Goal: Information Seeking & Learning: Learn about a topic

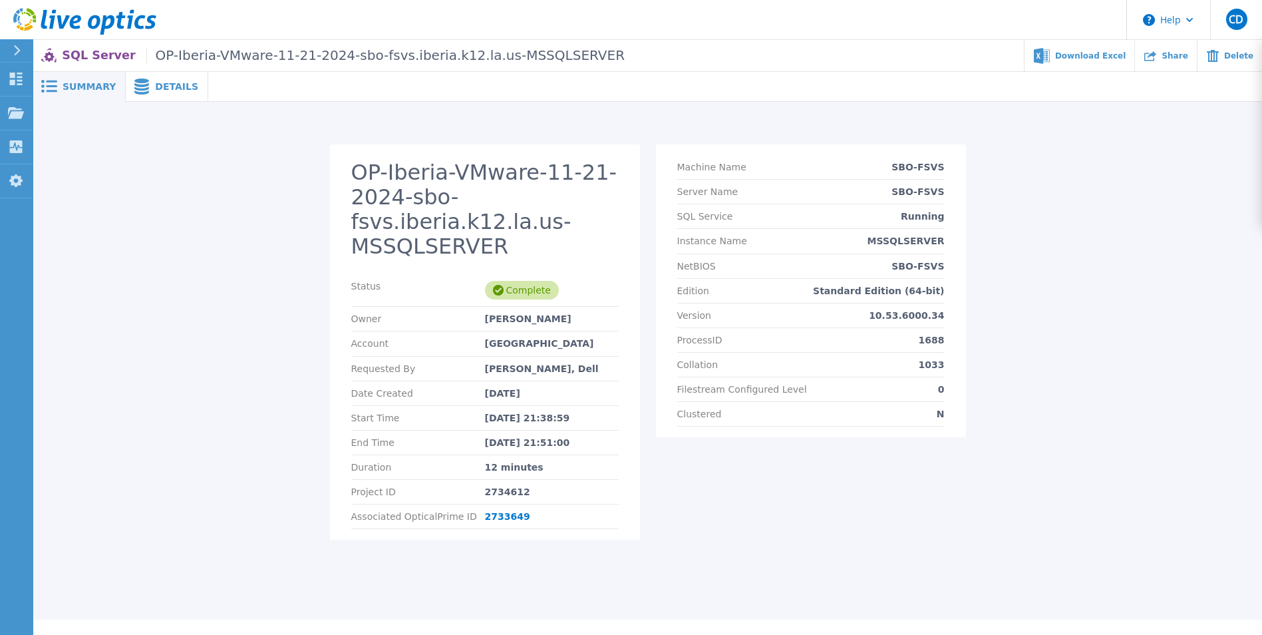
click at [67, 87] on span "Summary" at bounding box center [89, 86] width 53 height 9
click at [16, 51] on icon at bounding box center [16, 50] width 7 height 11
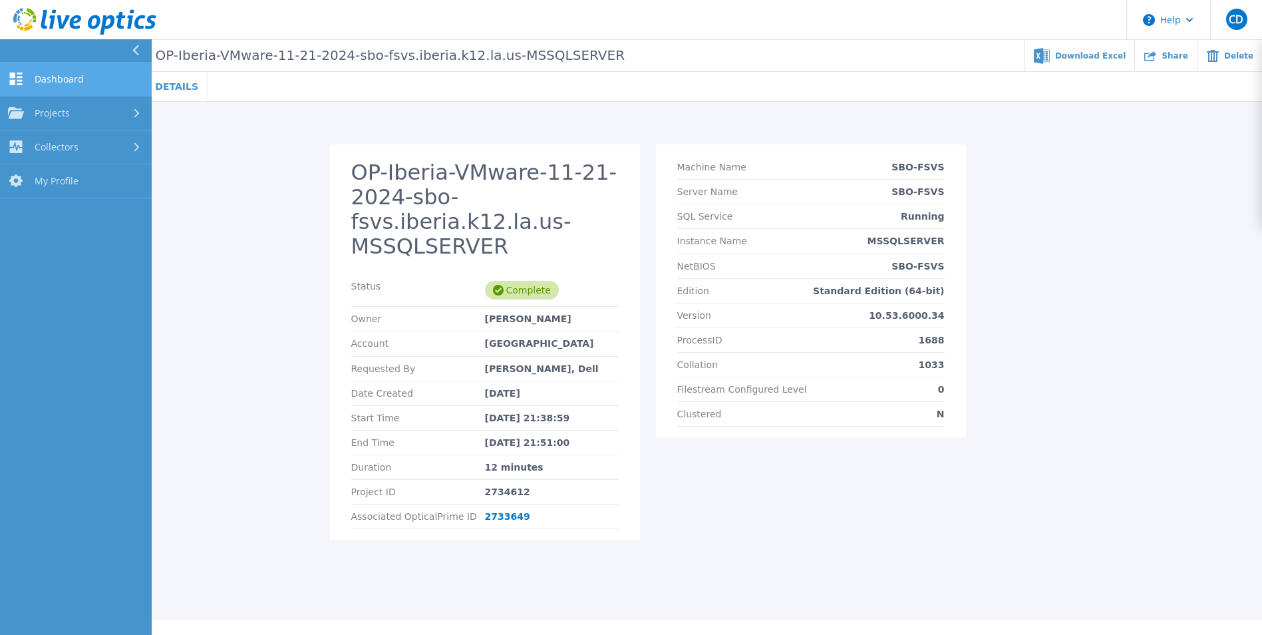
click at [36, 75] on span "Dashboard" at bounding box center [59, 79] width 49 height 12
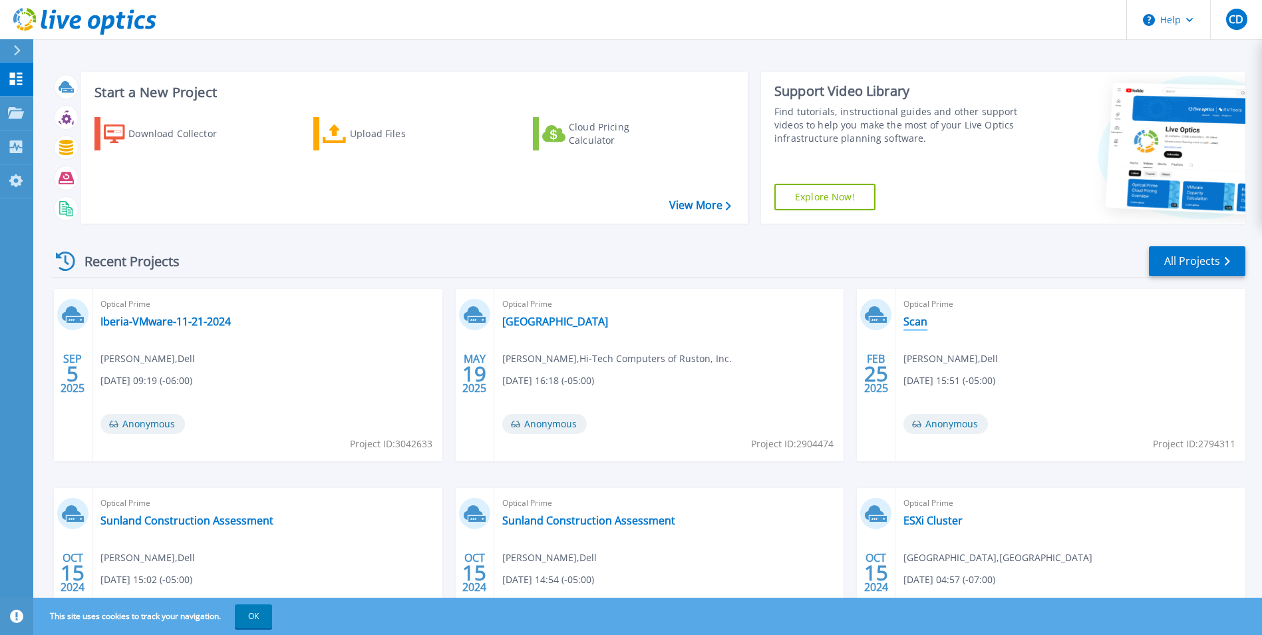
click at [923, 321] on link "Scan" at bounding box center [916, 321] width 24 height 13
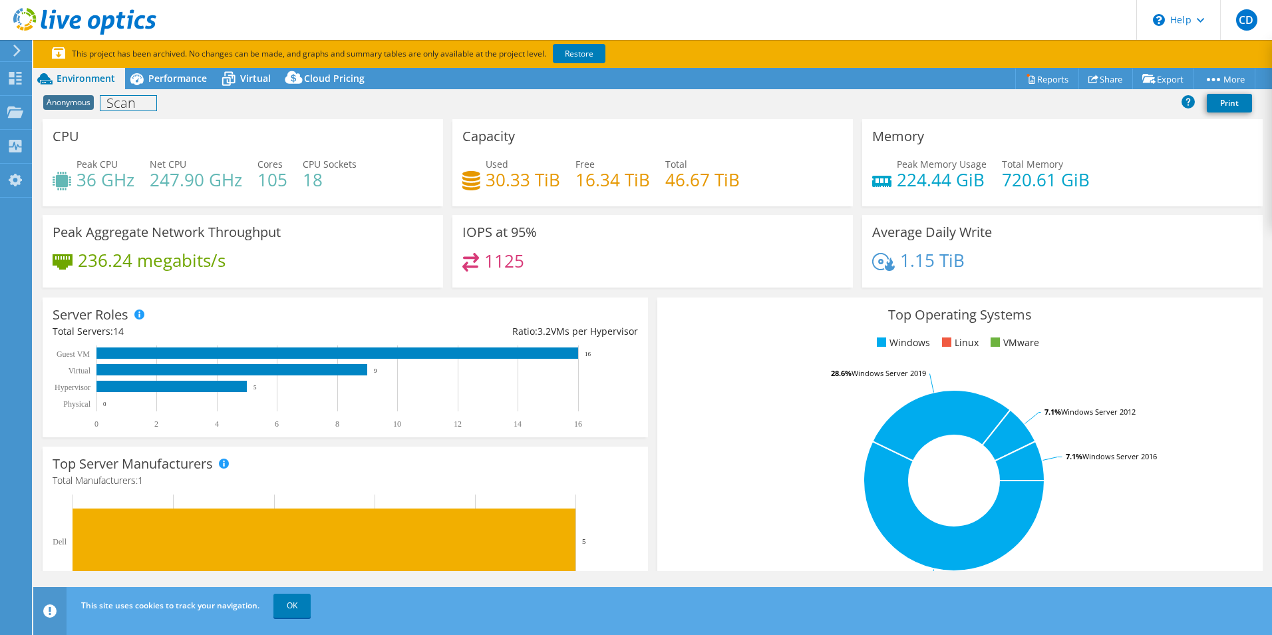
click at [121, 112] on div "Anonymous Scan Print" at bounding box center [652, 102] width 1239 height 25
click at [391, 140] on div "CPU Peak CPU 36 GHz Net CPU 247.90 GHz Cores 105 CPU Sockets 18" at bounding box center [243, 162] width 401 height 87
click at [584, 51] on link "Restore" at bounding box center [579, 53] width 53 height 19
click at [293, 608] on link "OK" at bounding box center [291, 606] width 37 height 24
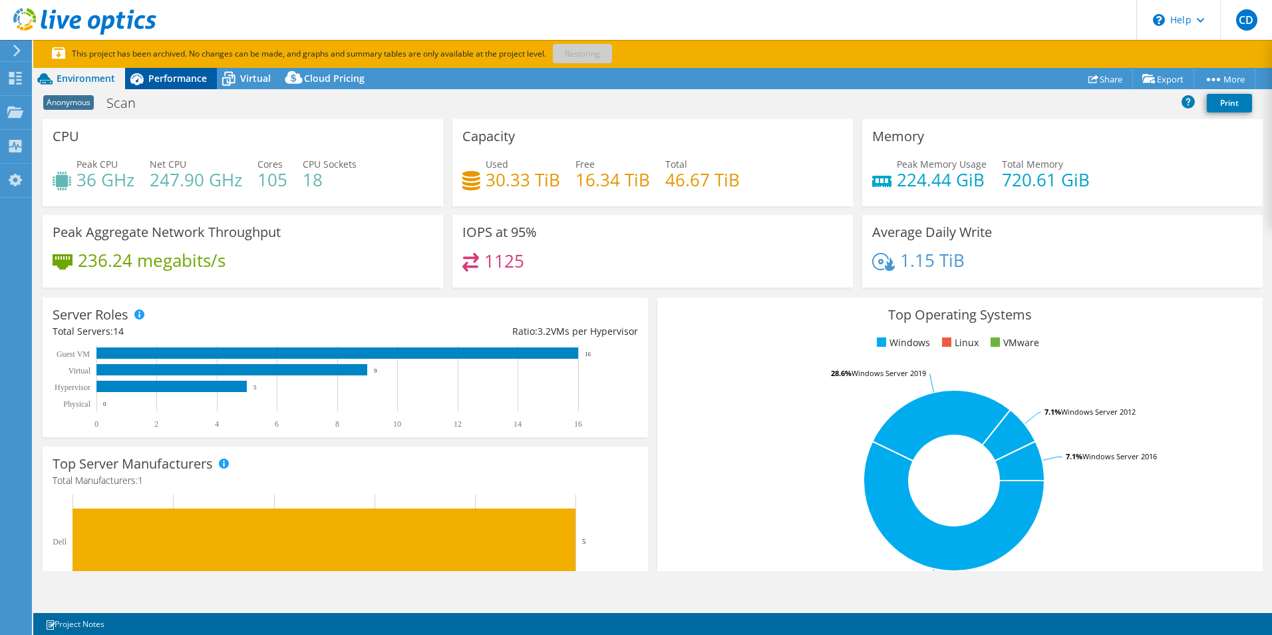
click at [199, 74] on span "Performance" at bounding box center [177, 78] width 59 height 13
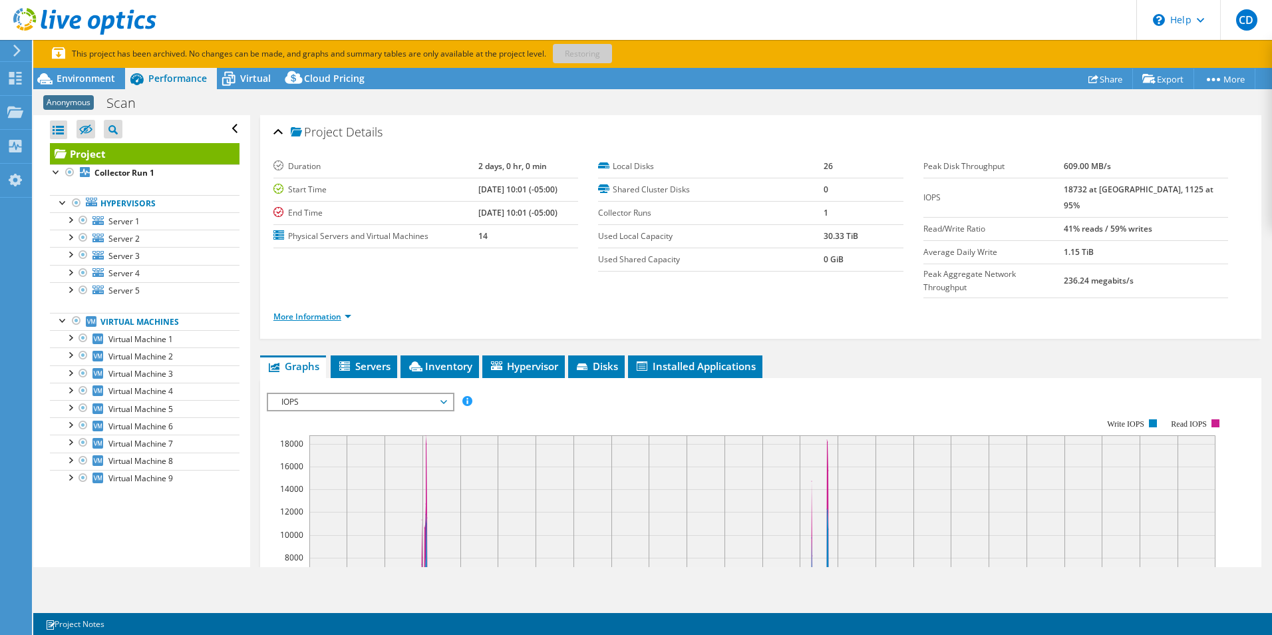
click at [319, 311] on link "More Information" at bounding box center [312, 316] width 78 height 11
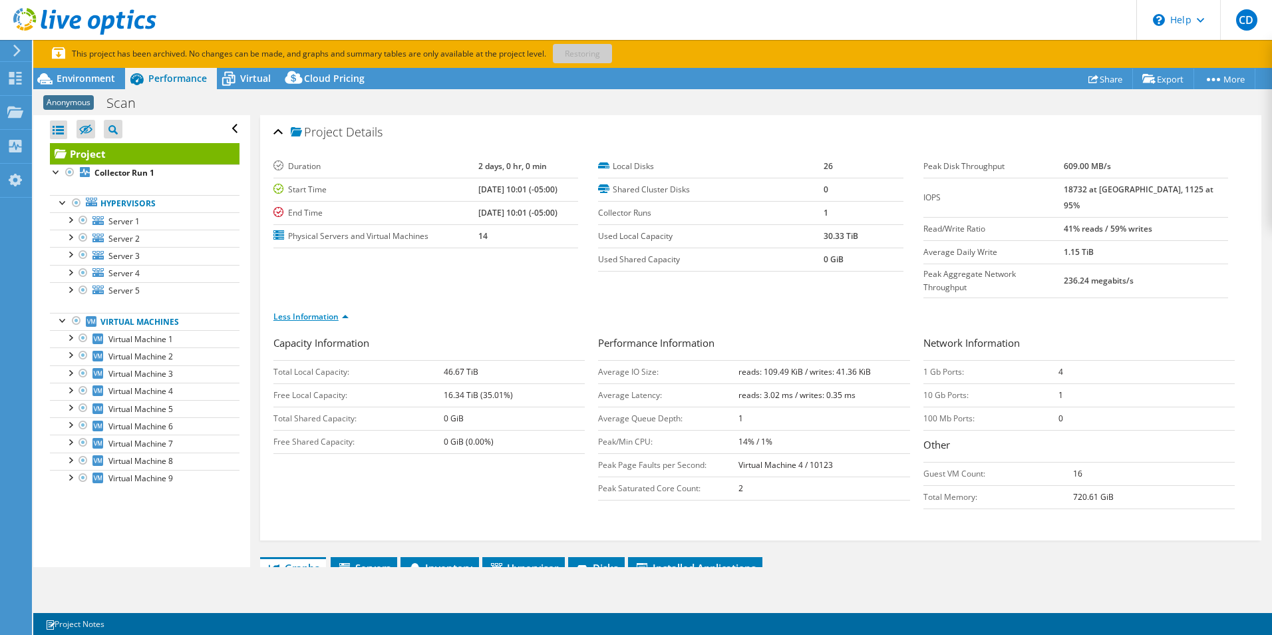
click at [319, 311] on link "Less Information" at bounding box center [310, 316] width 75 height 11
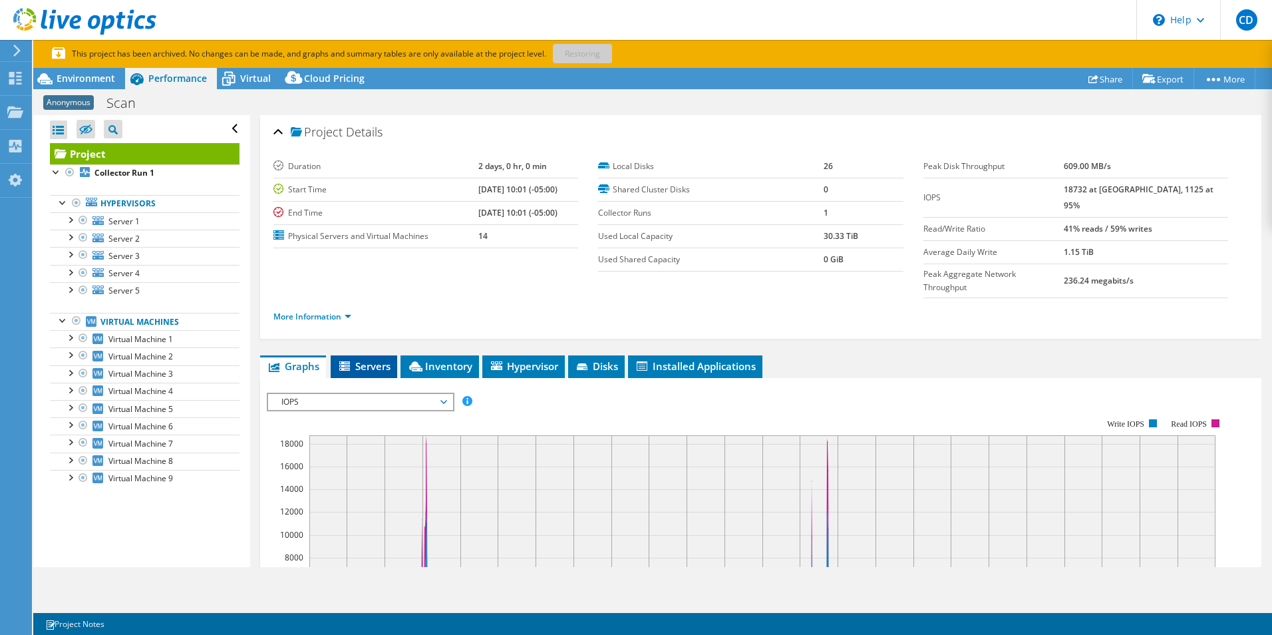
click at [373, 359] on span "Servers" at bounding box center [363, 365] width 53 height 13
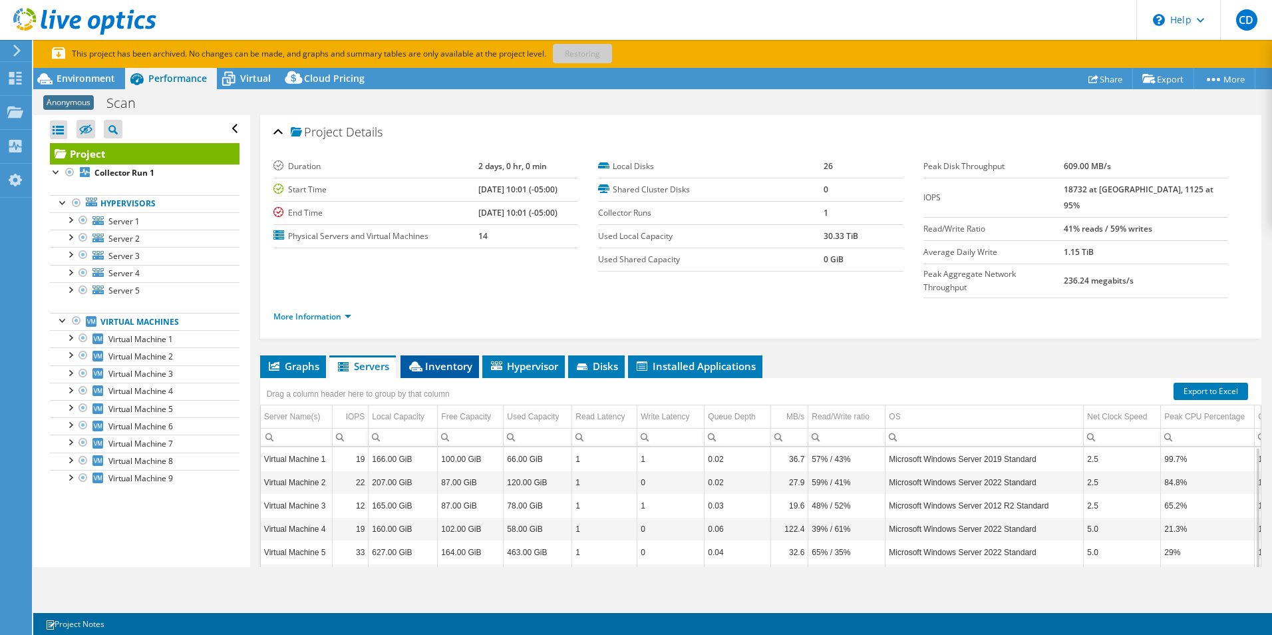
click at [444, 359] on span "Inventory" at bounding box center [439, 365] width 65 height 13
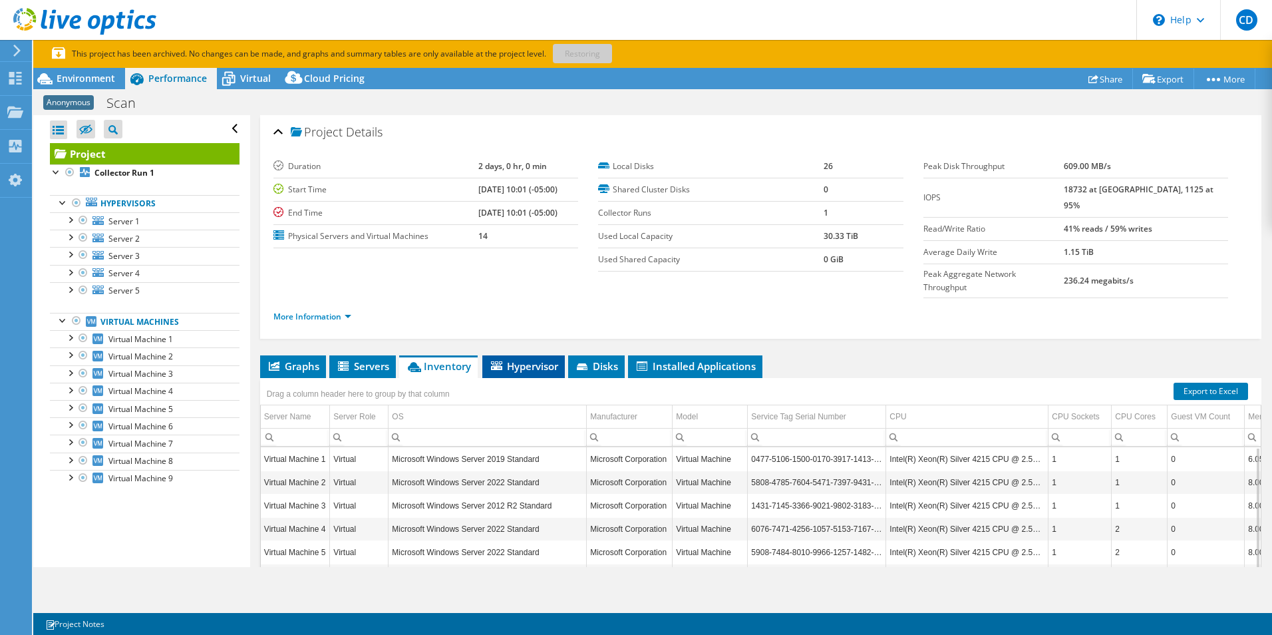
click at [525, 359] on span "Hypervisor" at bounding box center [523, 365] width 69 height 13
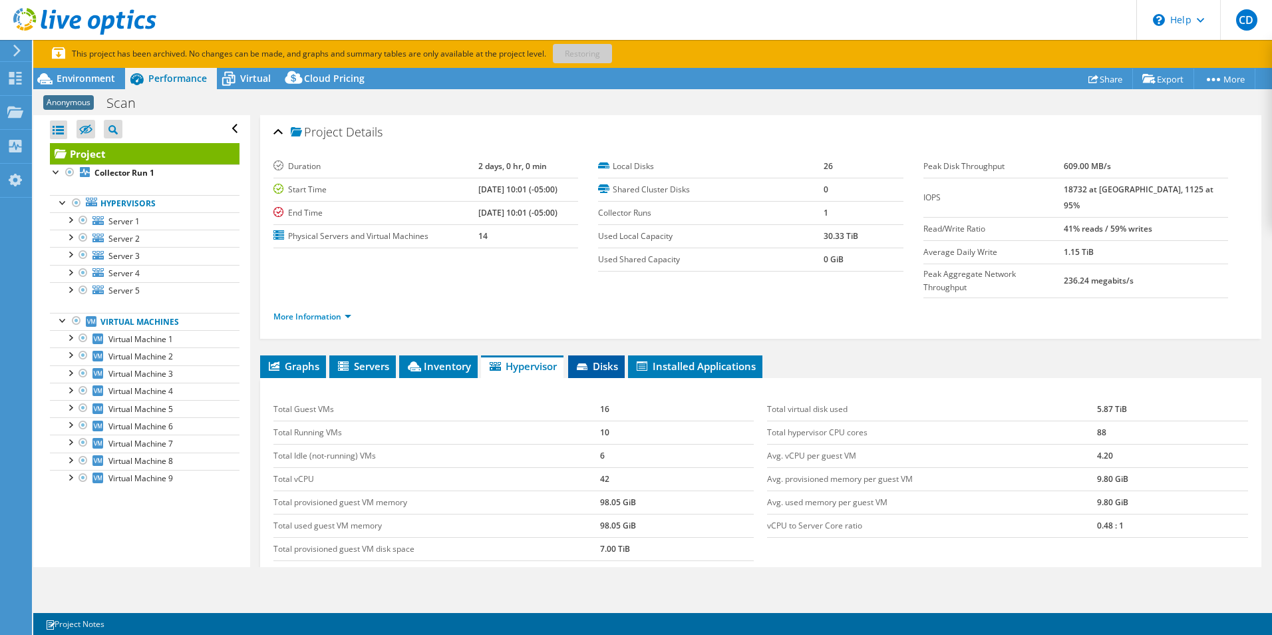
click at [611, 359] on span "Disks" at bounding box center [596, 365] width 43 height 13
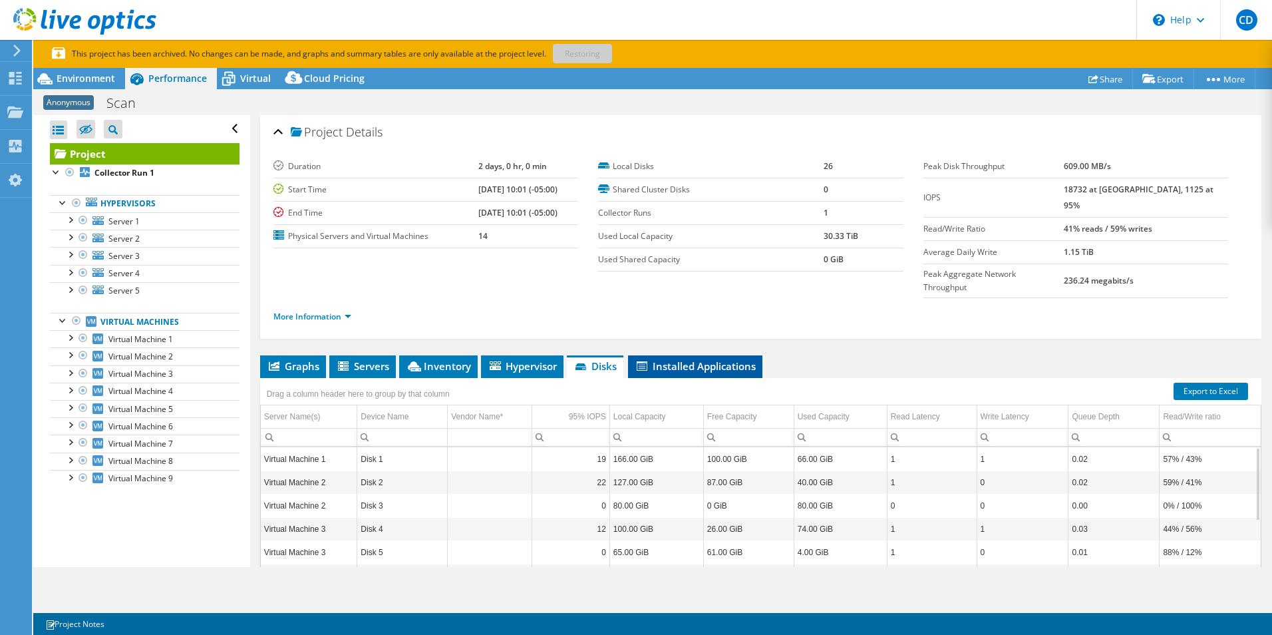
click at [723, 359] on span "Installed Applications" at bounding box center [695, 365] width 121 height 13
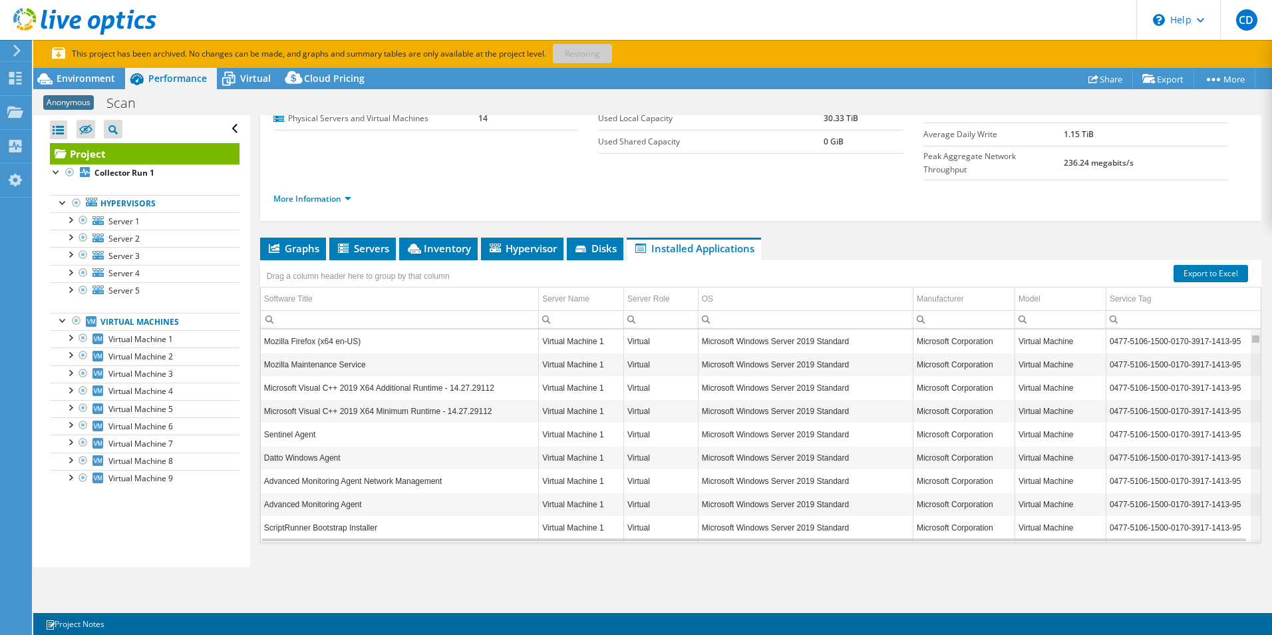
drag, startPoint x: 1246, startPoint y: 475, endPoint x: 1246, endPoint y: 273, distance: 202.3
click at [1246, 273] on body "CD OEM End User Chris Derish chris.derish@solutionsbyhitech.com Menlo College M…" at bounding box center [636, 317] width 1272 height 635
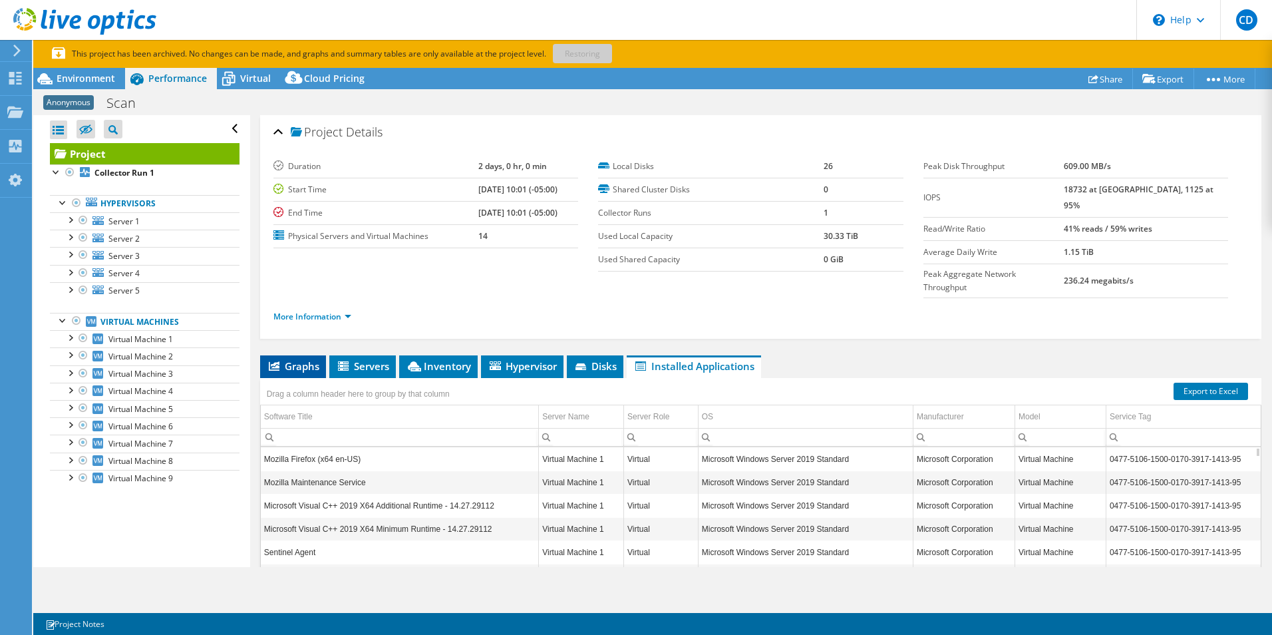
click at [300, 359] on span "Graphs" at bounding box center [293, 365] width 53 height 13
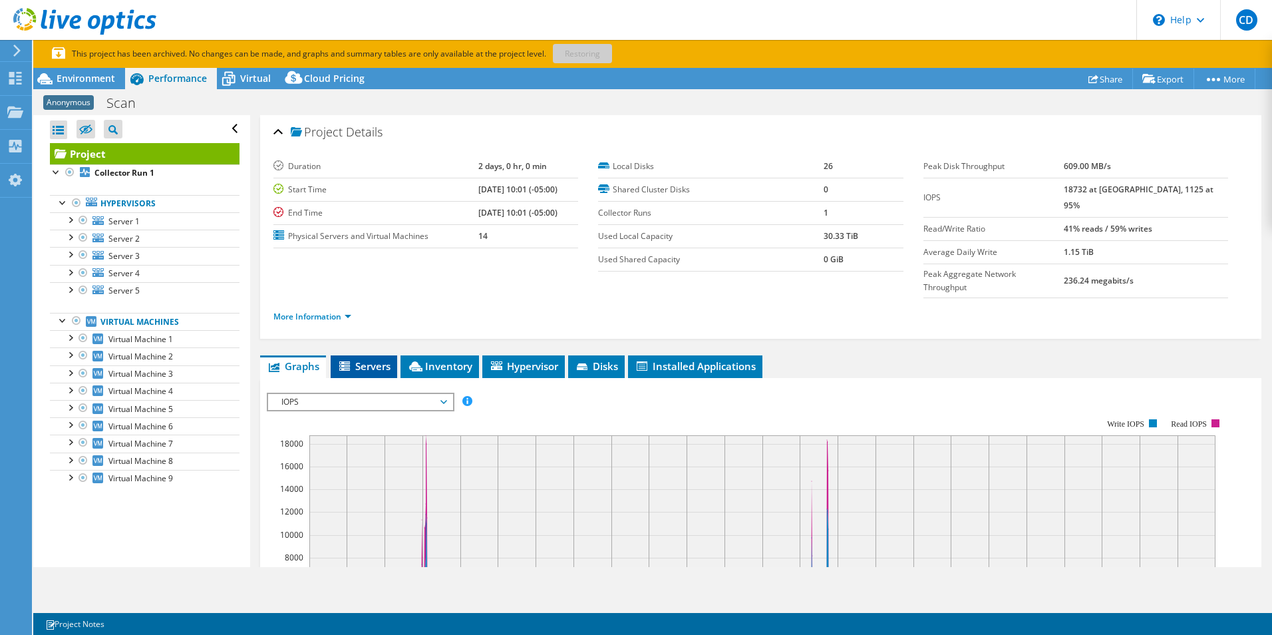
click at [366, 359] on span "Servers" at bounding box center [363, 365] width 53 height 13
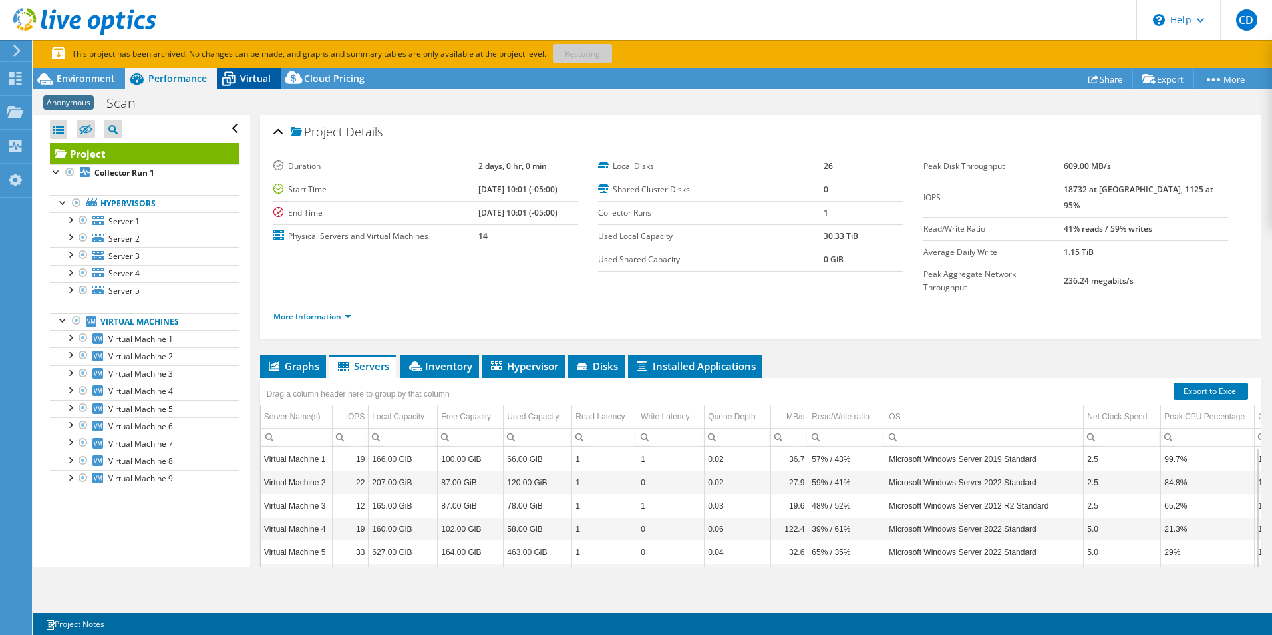
click at [244, 75] on span "Virtual" at bounding box center [255, 78] width 31 height 13
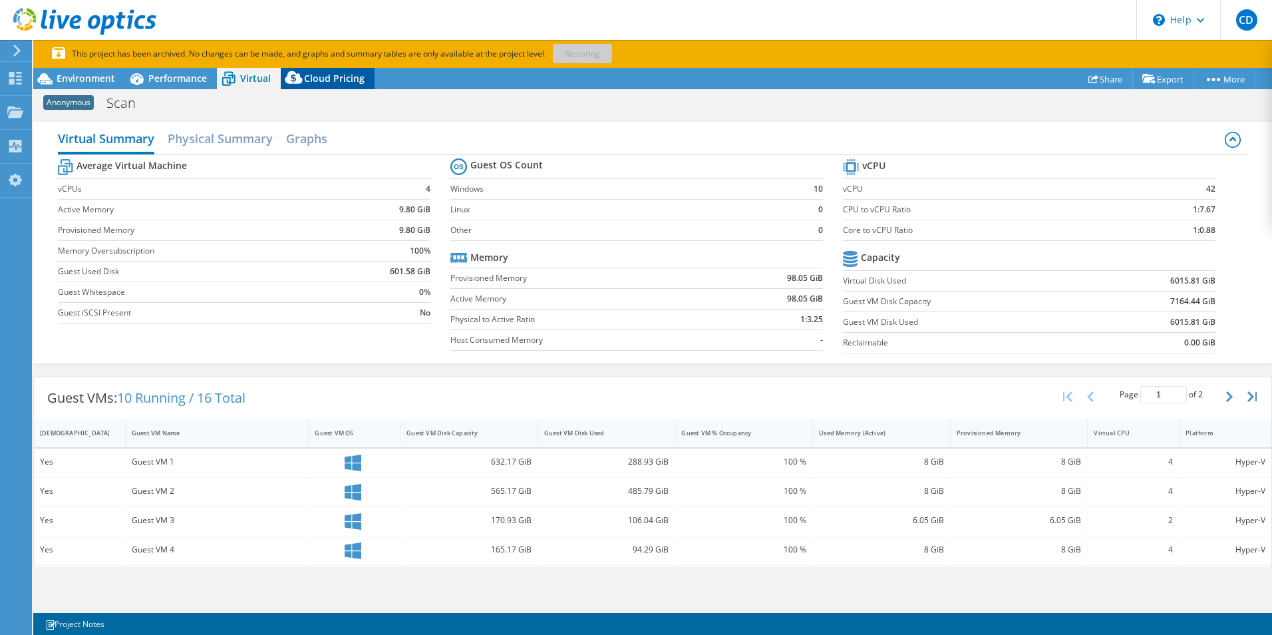
click at [331, 73] on span "Cloud Pricing" at bounding box center [334, 78] width 61 height 13
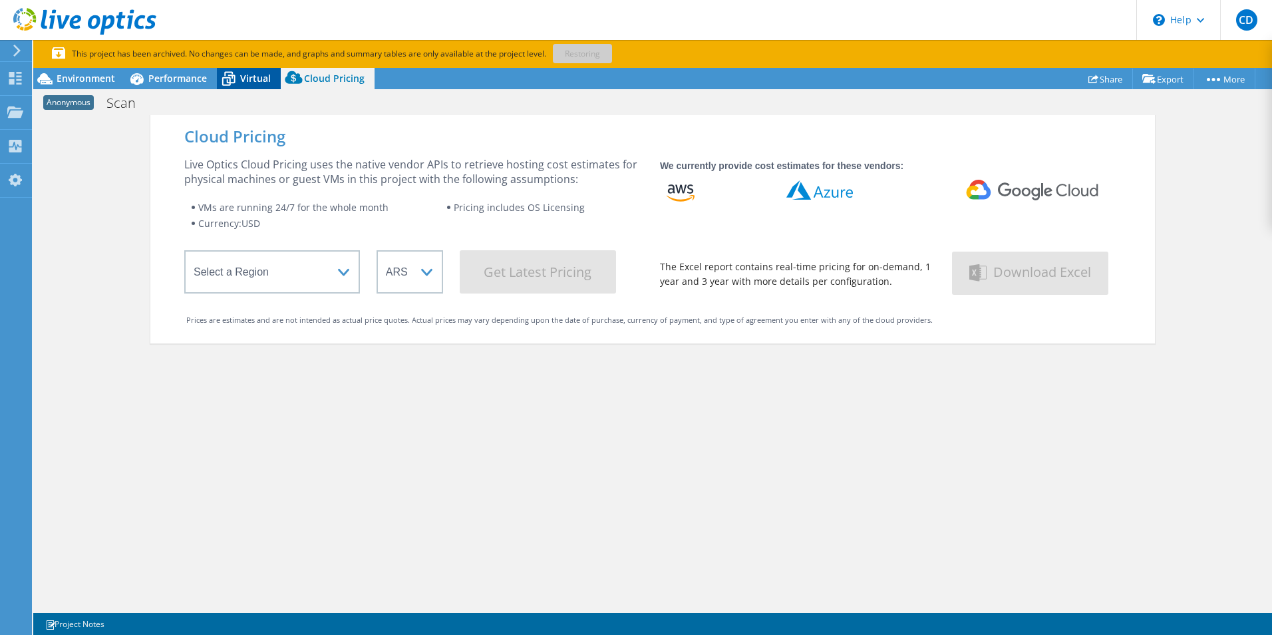
click at [232, 79] on icon at bounding box center [228, 78] width 23 height 23
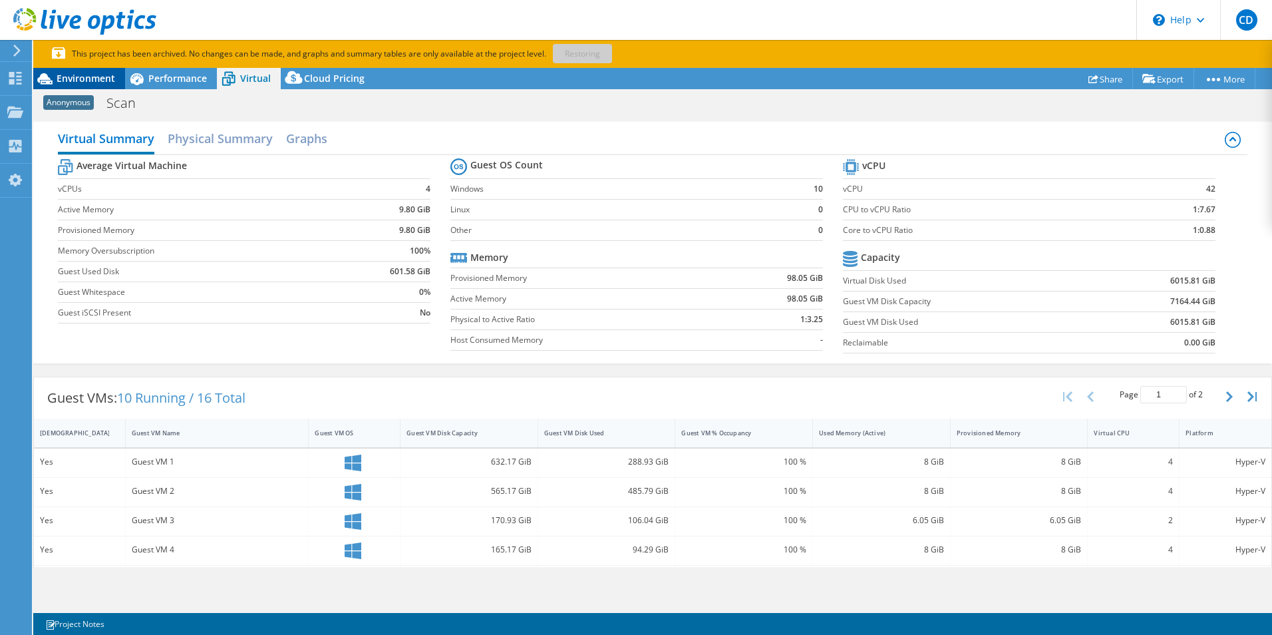
click at [86, 82] on span "Environment" at bounding box center [86, 78] width 59 height 13
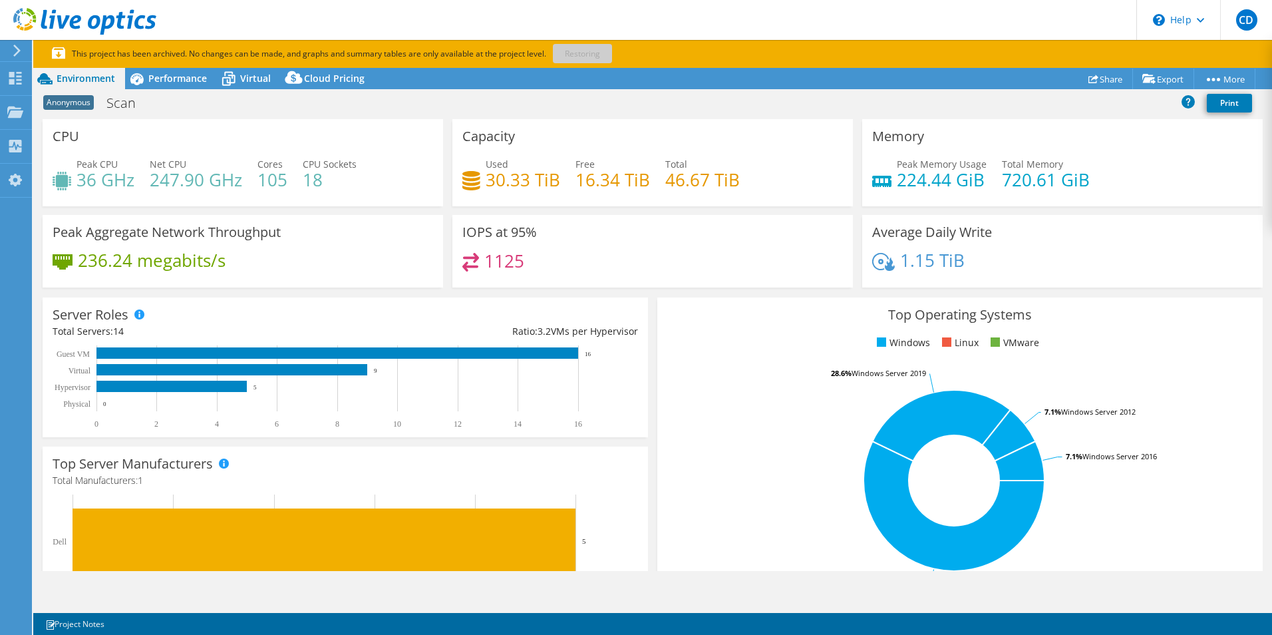
click at [1065, 260] on div "1.15 TiB" at bounding box center [1062, 267] width 381 height 28
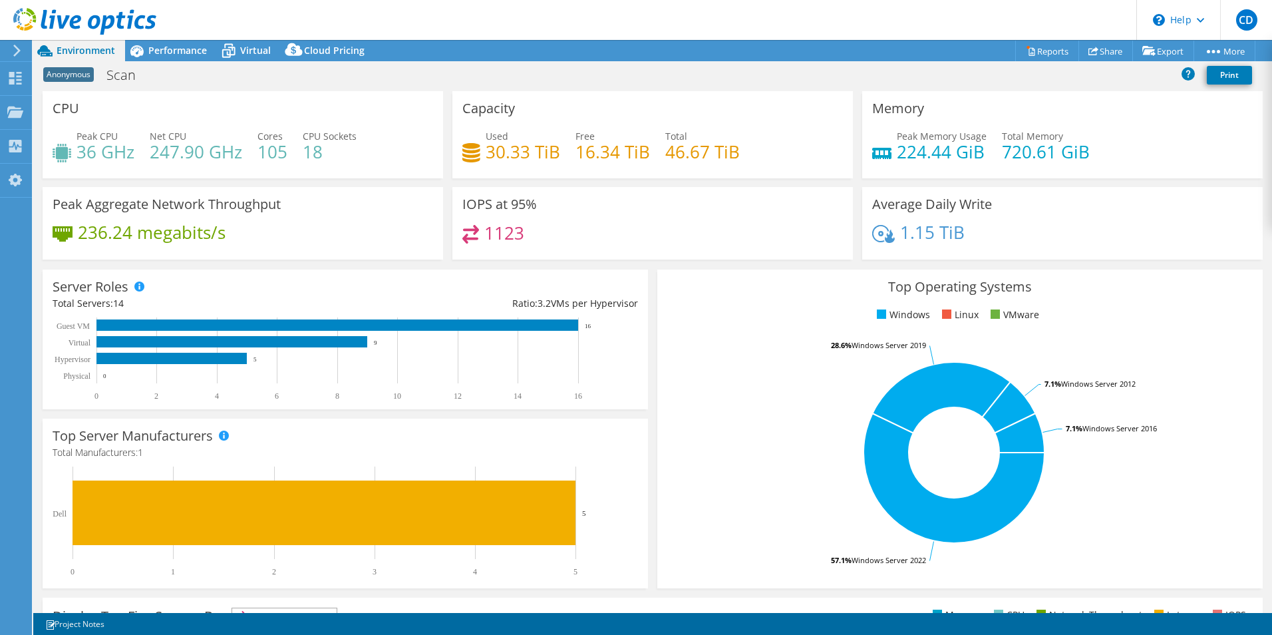
select select "USD"
